Goal: Task Accomplishment & Management: Manage account settings

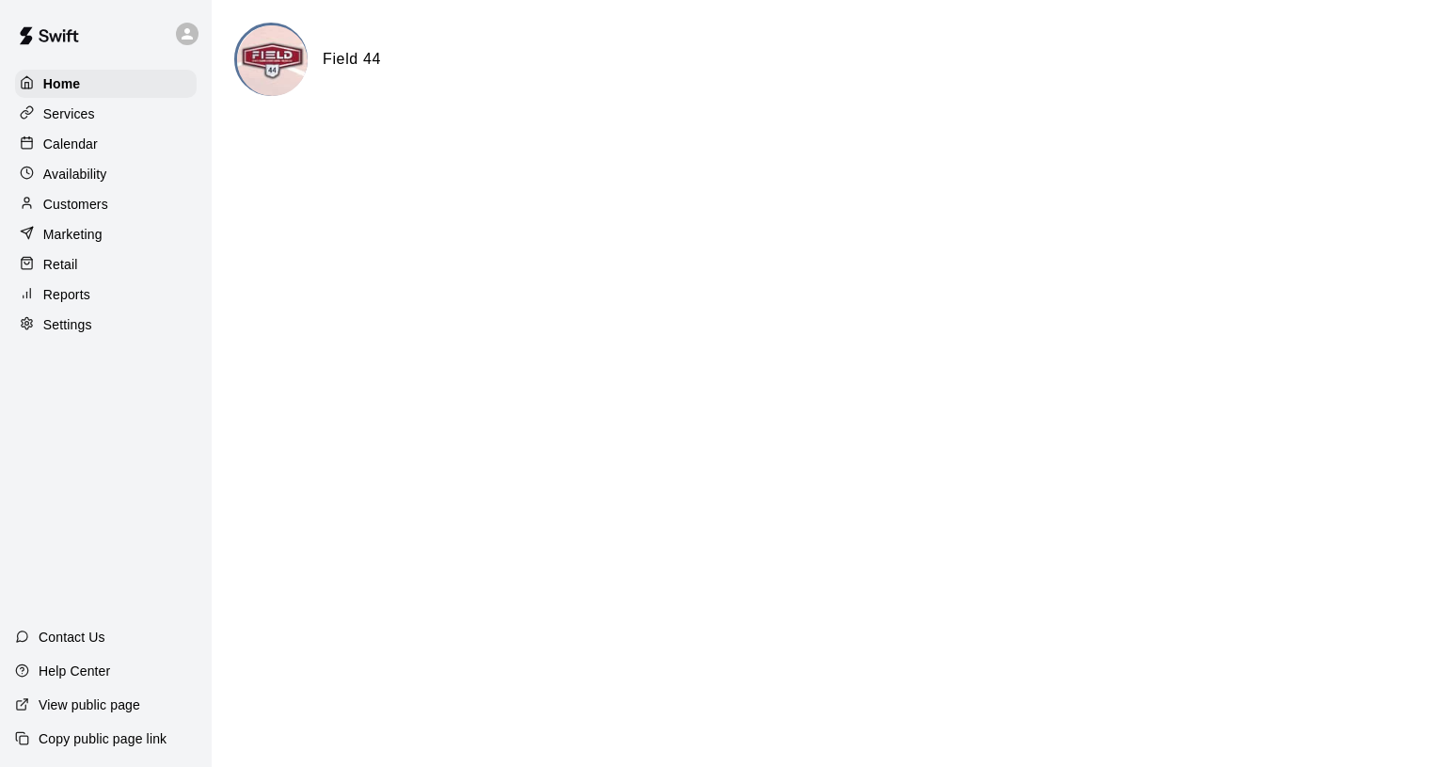
click at [89, 138] on p "Calendar" at bounding box center [70, 144] width 55 height 19
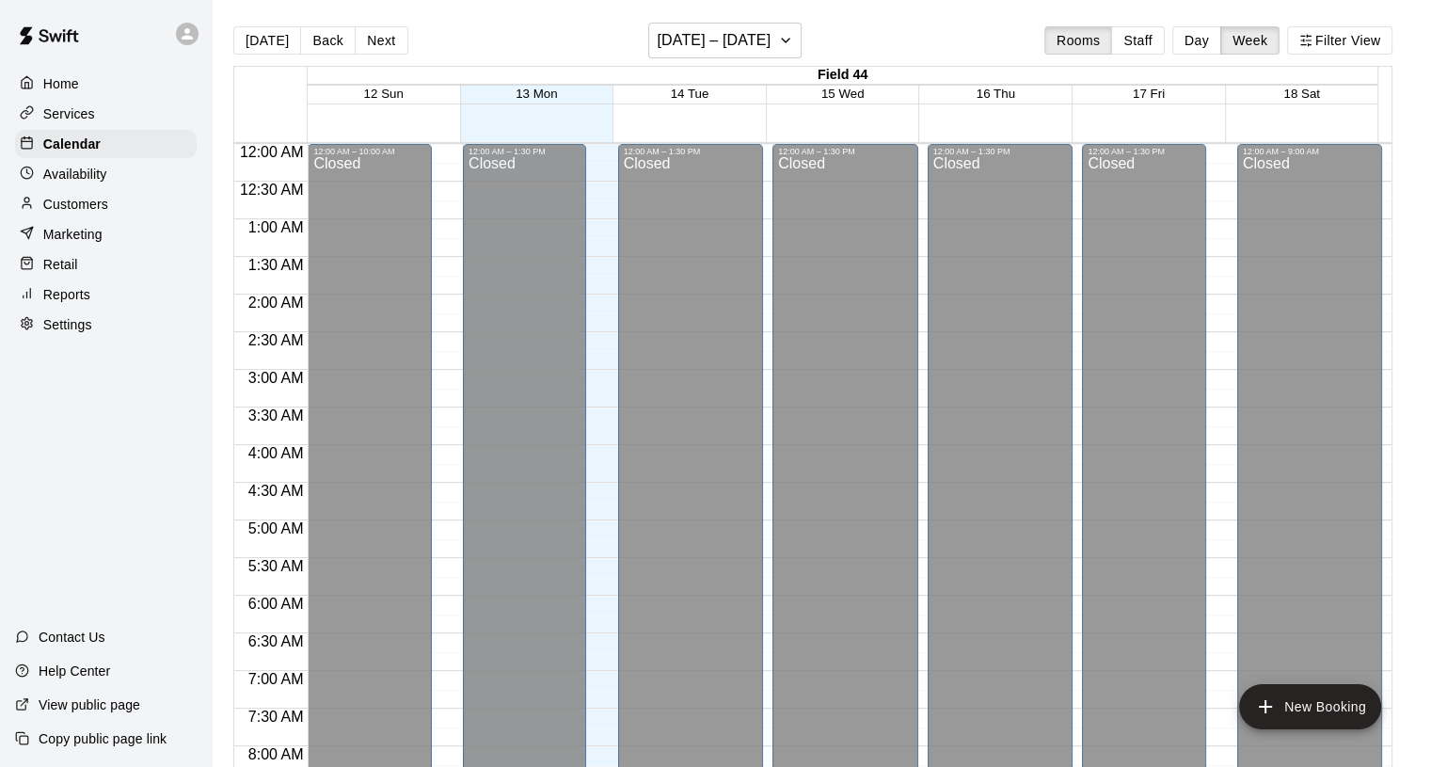
scroll to position [997, 0]
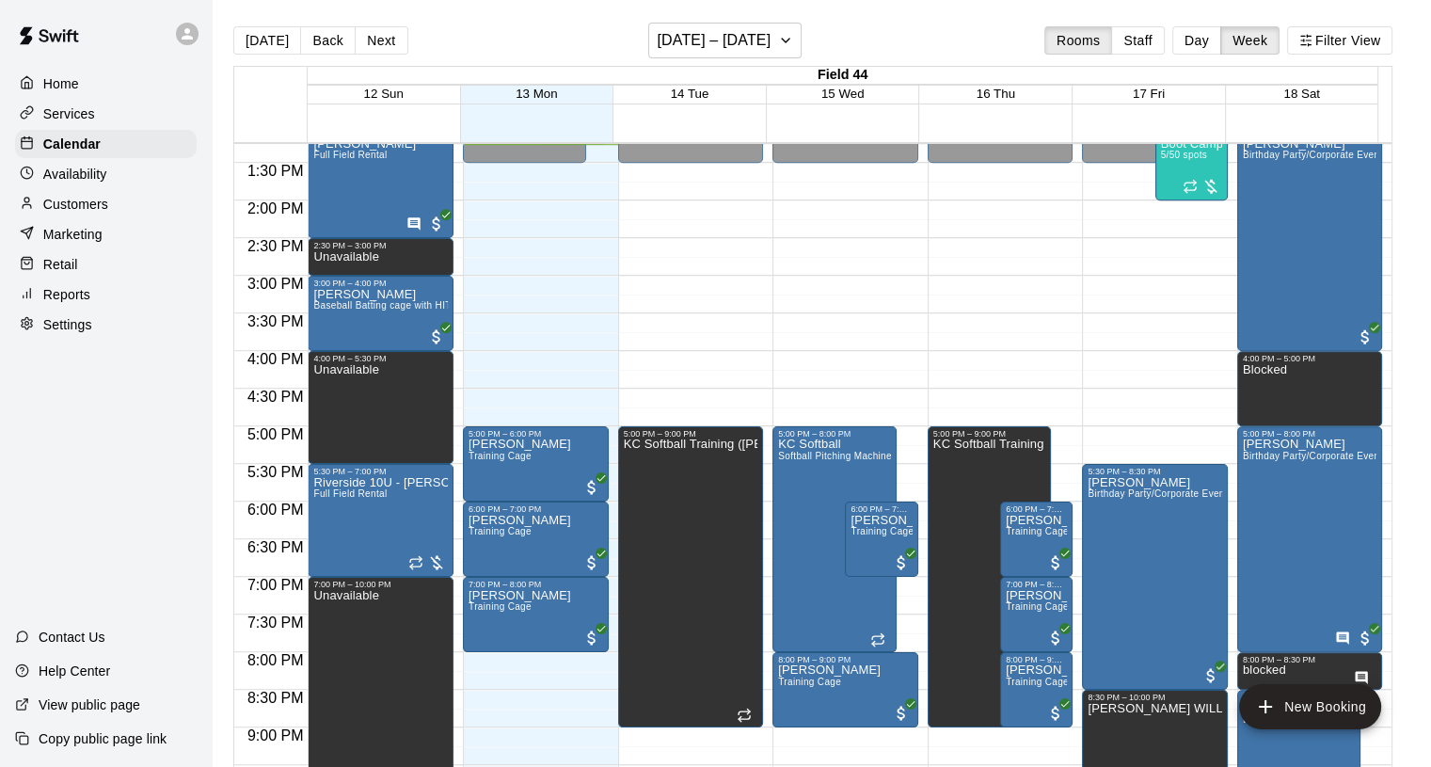
click at [1219, 37] on button "Day" at bounding box center [1196, 40] width 49 height 28
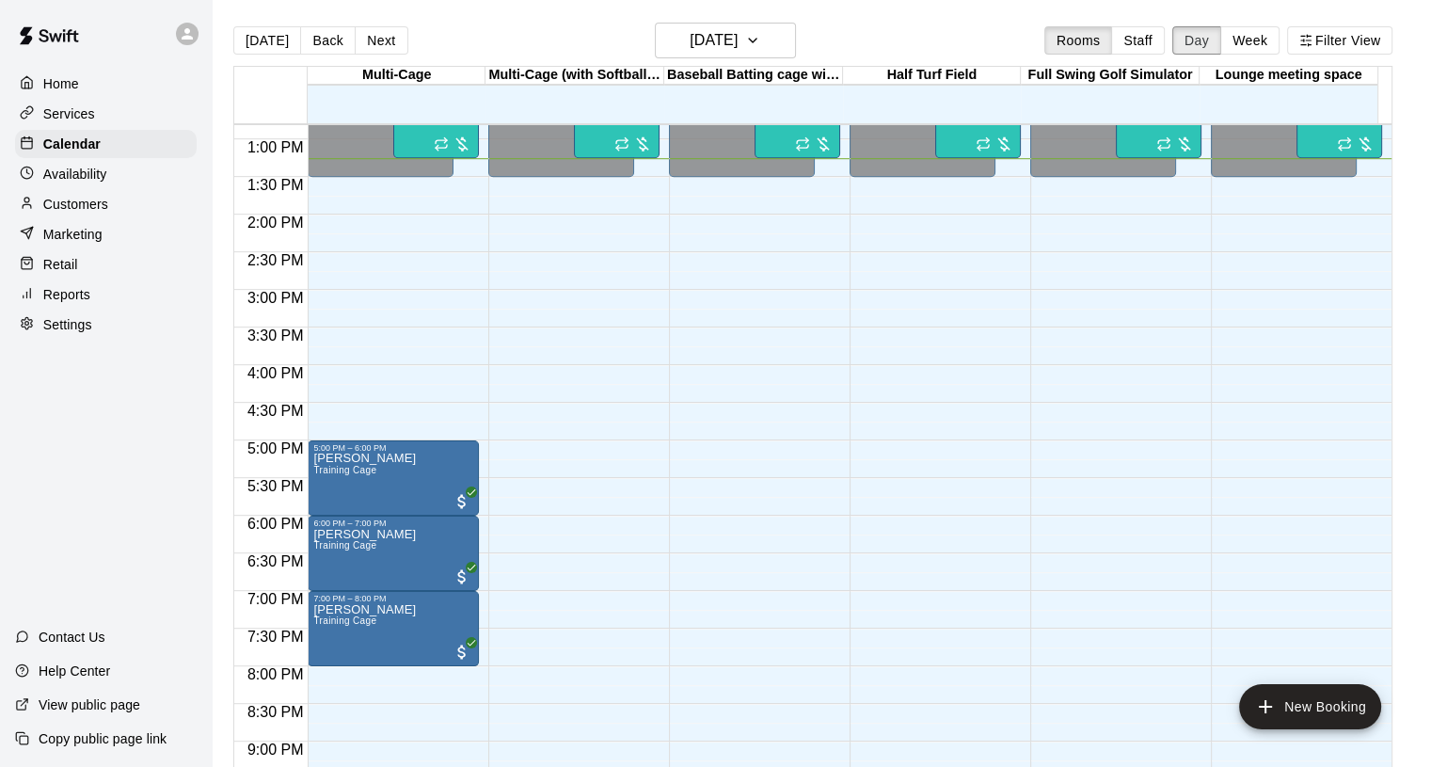
scroll to position [672, 0]
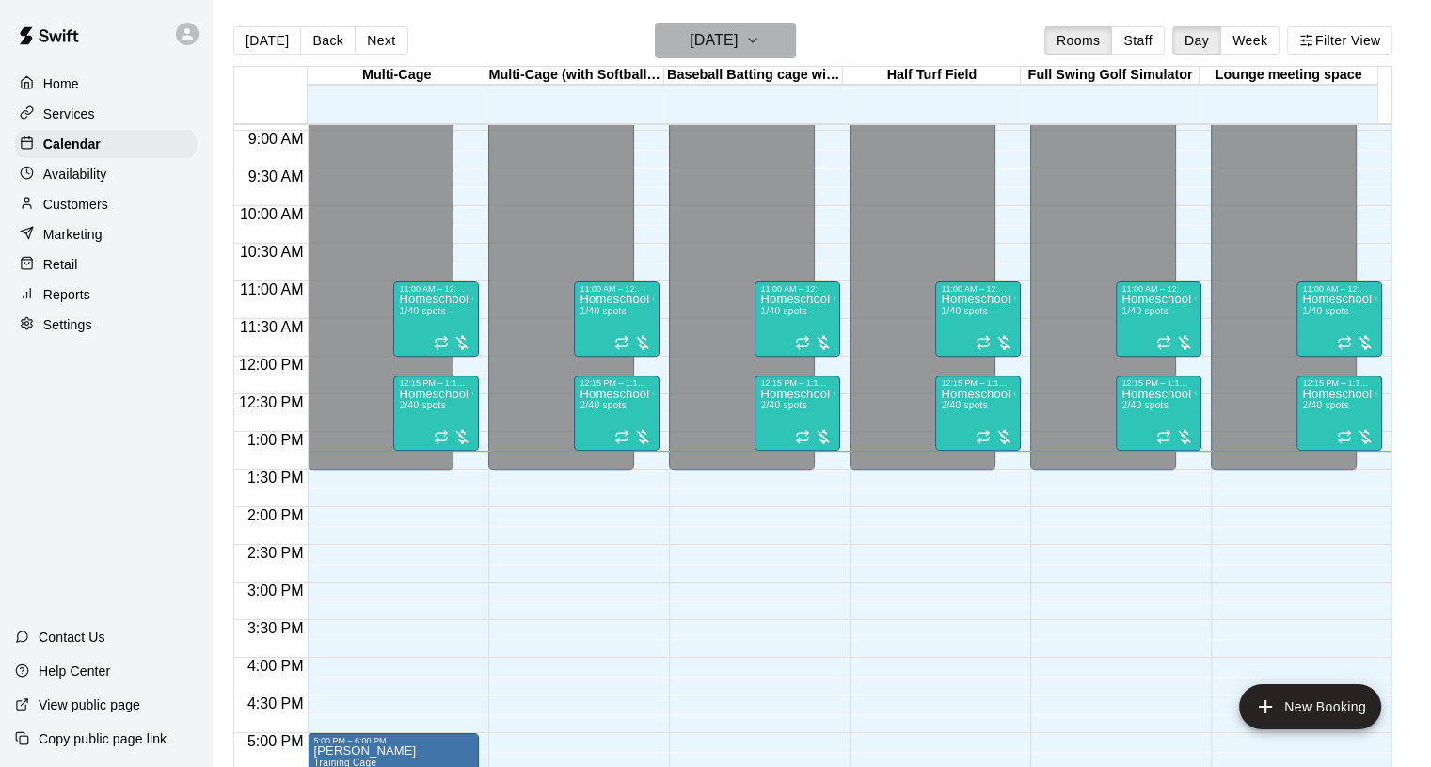
click at [760, 33] on icon "button" at bounding box center [752, 40] width 15 height 23
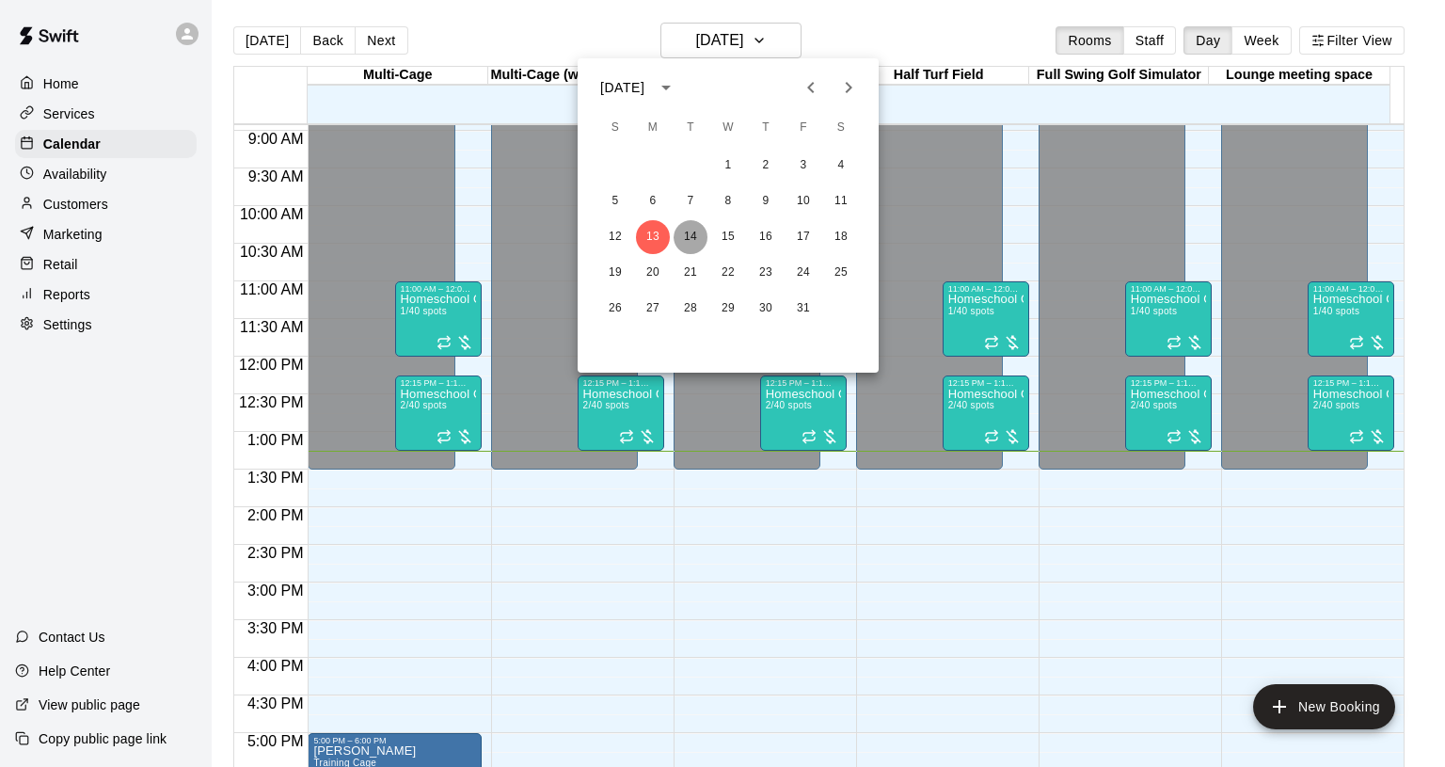
click at [689, 225] on button "14" at bounding box center [690, 237] width 34 height 34
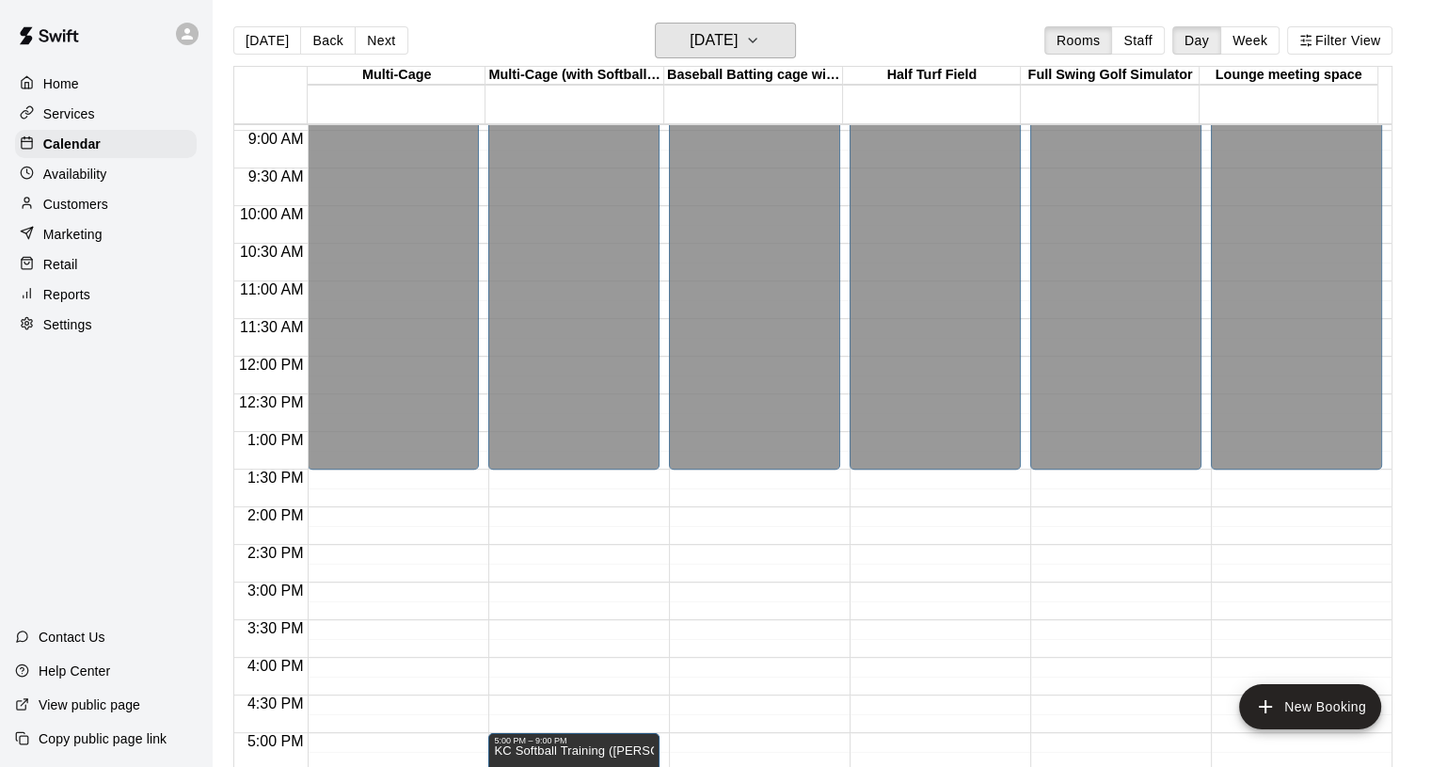
click at [760, 33] on icon "button" at bounding box center [752, 40] width 15 height 23
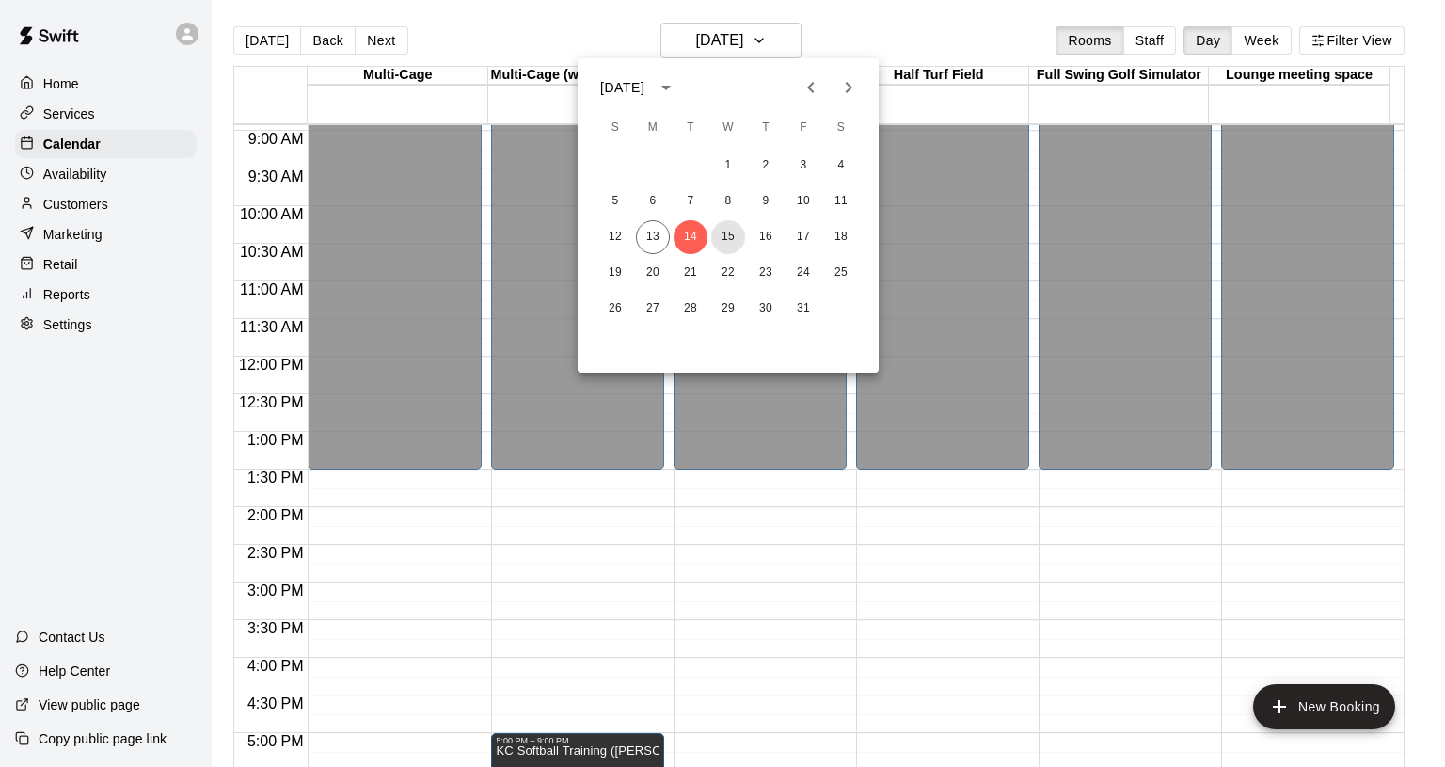
click at [738, 233] on button "15" at bounding box center [728, 237] width 34 height 34
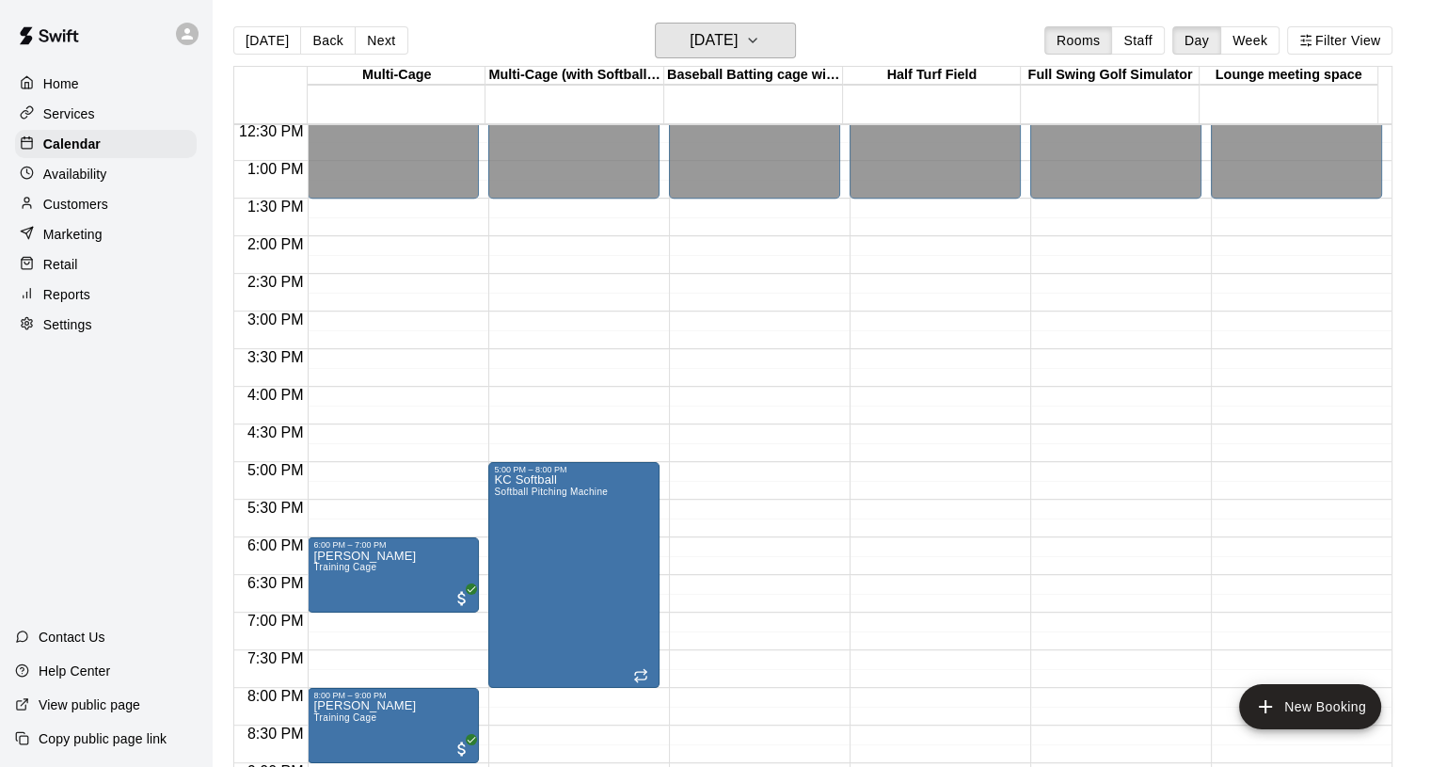
scroll to position [860, 0]
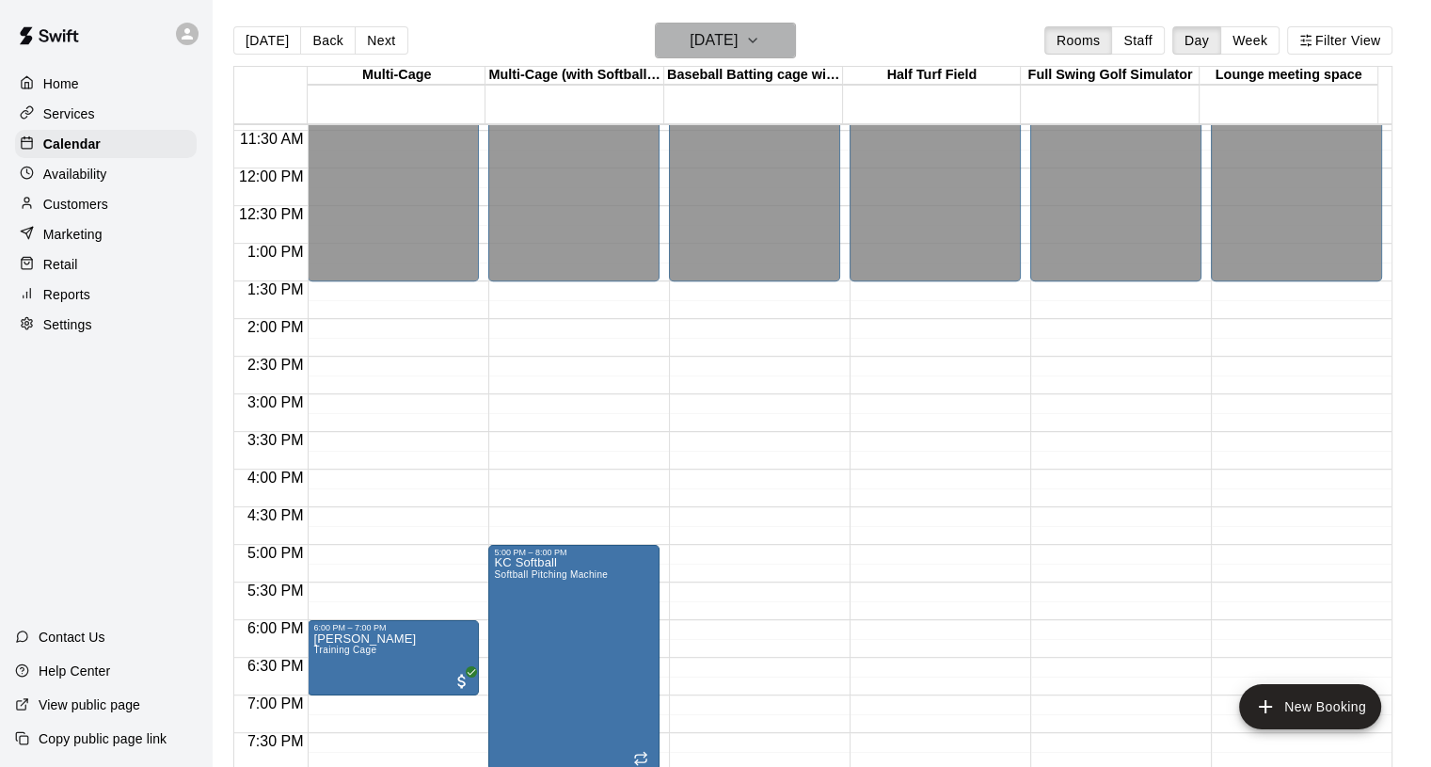
click at [760, 36] on icon "button" at bounding box center [752, 40] width 15 height 23
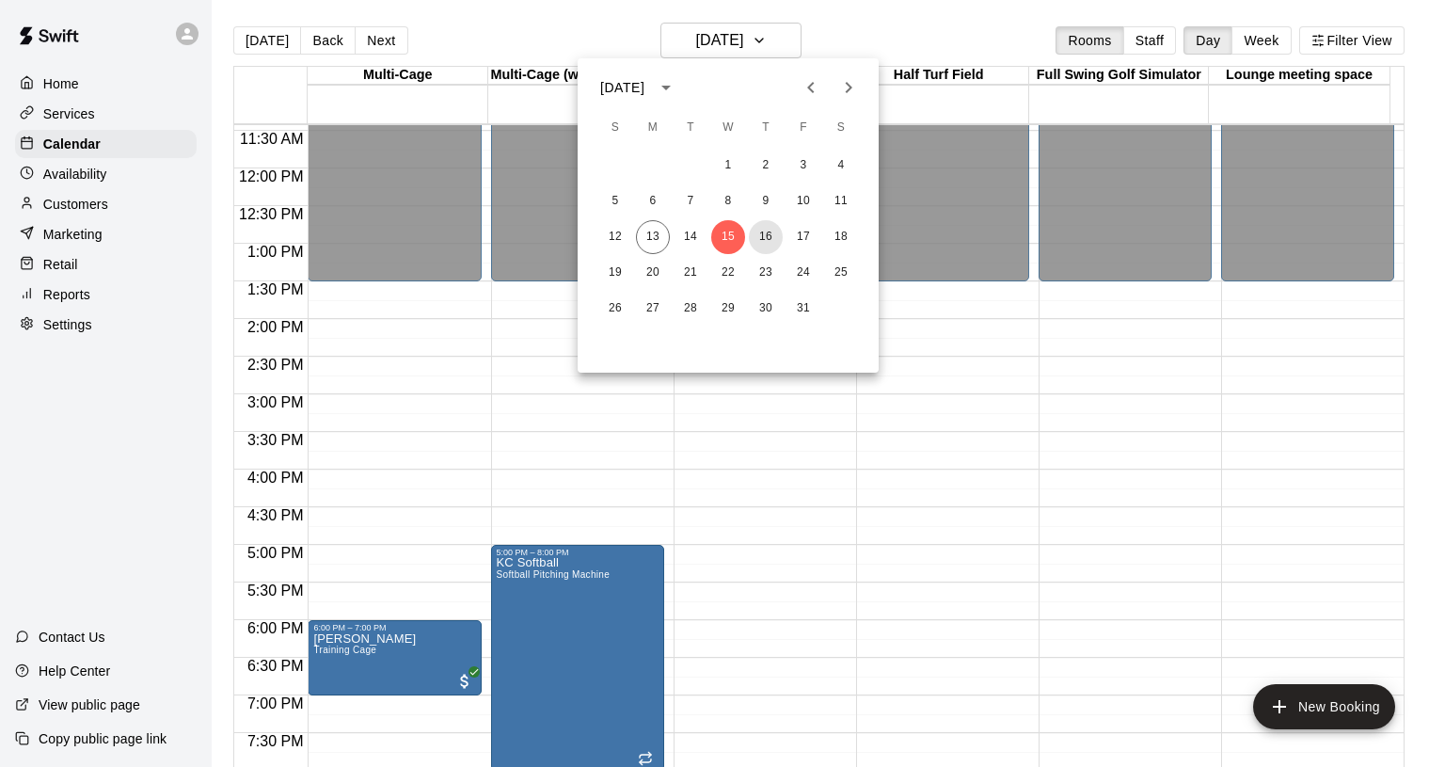
click at [768, 236] on button "16" at bounding box center [766, 237] width 34 height 34
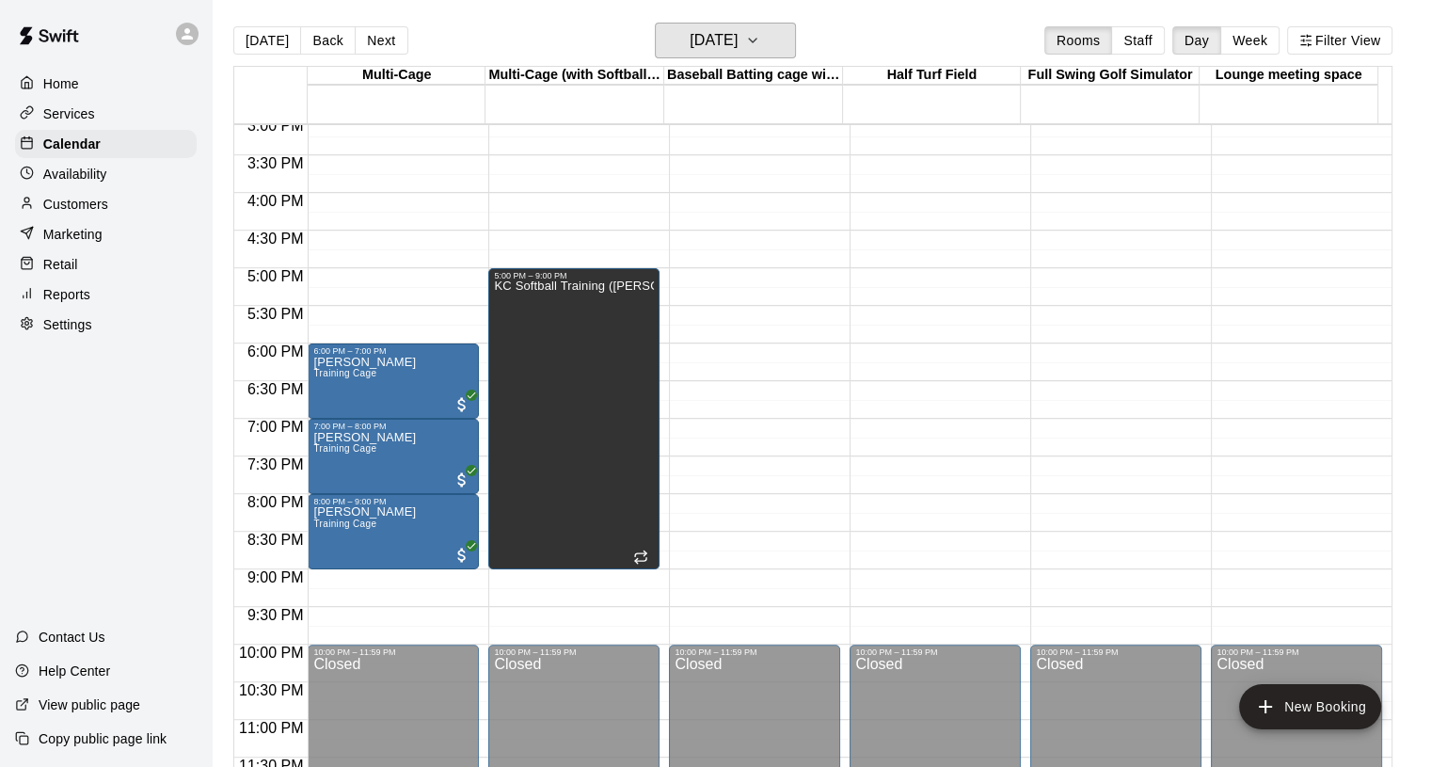
scroll to position [1142, 0]
